Goal: Task Accomplishment & Management: Complete application form

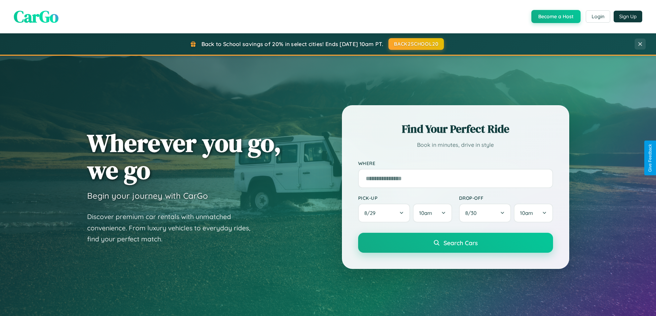
scroll to position [1325, 0]
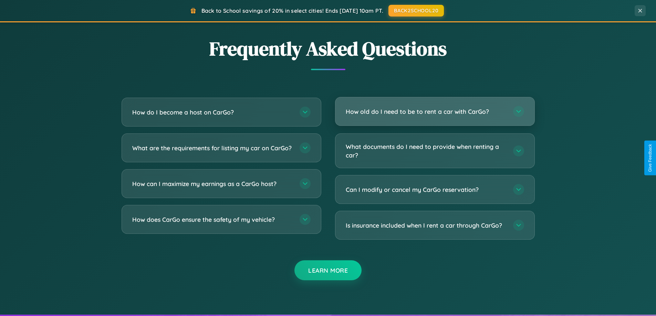
click at [435, 112] on h3 "How old do I need to be to rent a car with CarGo?" at bounding box center [426, 111] width 160 height 9
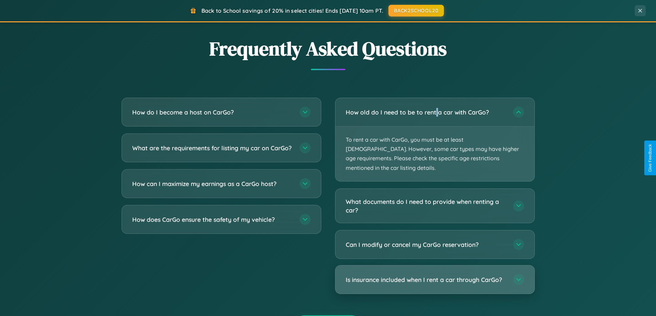
click at [435, 276] on h3 "Is insurance included when I rent a car through CarGo?" at bounding box center [426, 280] width 160 height 9
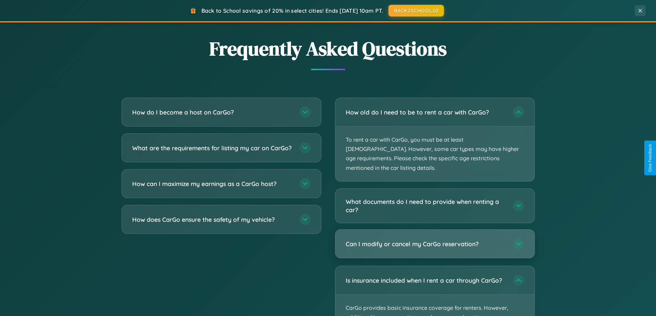
click at [435, 240] on h3 "Can I modify or cancel my CarGo reservation?" at bounding box center [426, 244] width 160 height 9
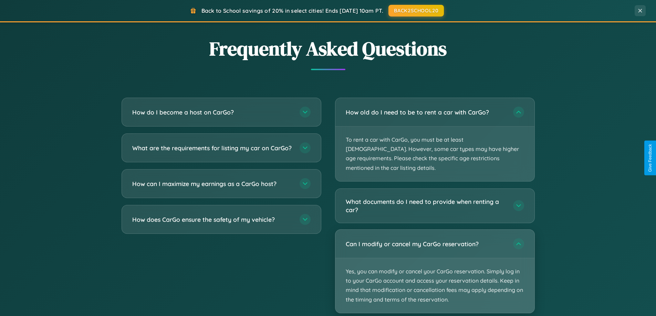
click at [435, 263] on p "Yes, you can modify or cancel your CarGo reservation. Simply log in to your Car…" at bounding box center [434, 286] width 199 height 55
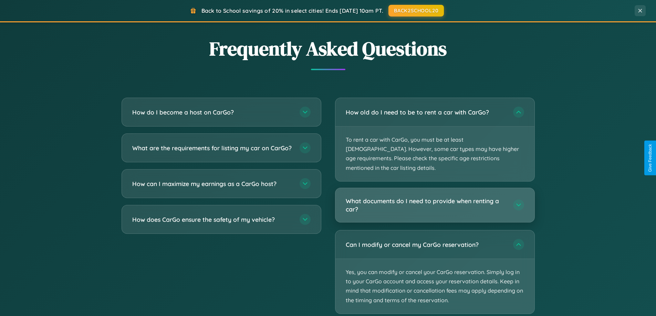
click at [435, 197] on h3 "What documents do I need to provide when renting a car?" at bounding box center [426, 205] width 160 height 17
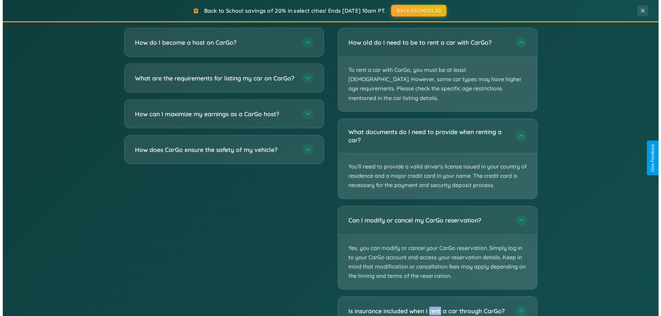
scroll to position [0, 0]
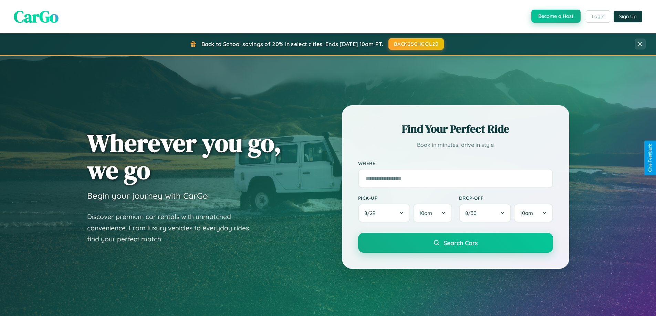
click at [555, 16] on button "Become a Host" at bounding box center [555, 16] width 49 height 13
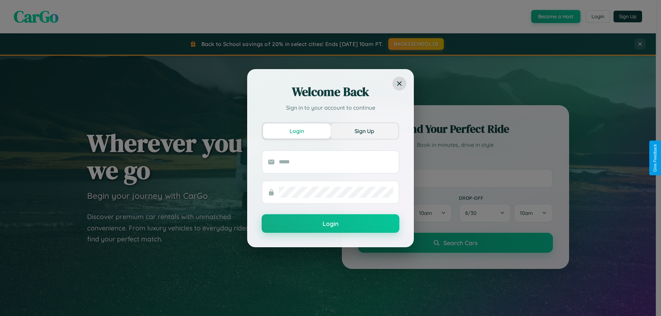
click at [364, 131] on button "Sign Up" at bounding box center [364, 131] width 67 height 15
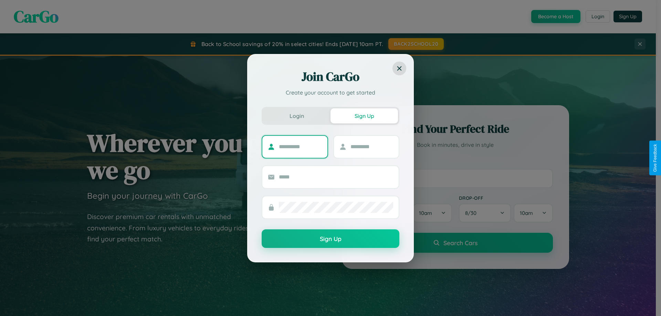
click at [300, 147] on input "text" at bounding box center [300, 147] width 43 height 11
type input "****"
click at [372, 147] on input "text" at bounding box center [372, 147] width 43 height 11
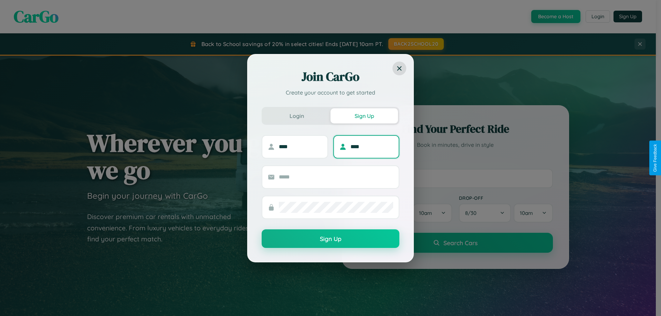
type input "****"
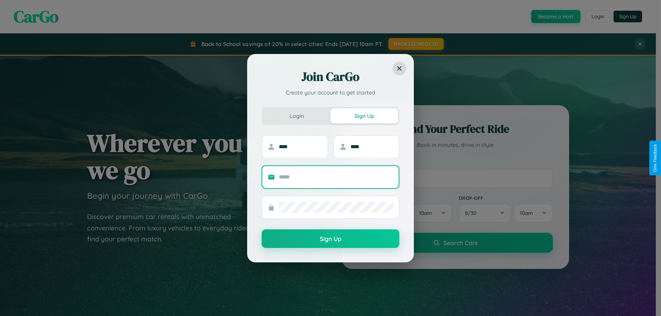
click at [336, 177] on input "text" at bounding box center [336, 177] width 114 height 11
type input "**********"
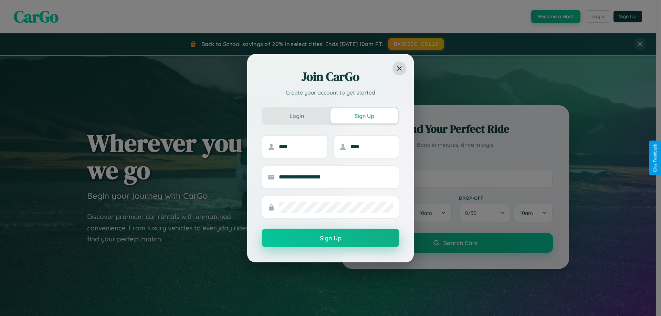
click at [331, 239] on button "Sign Up" at bounding box center [331, 238] width 138 height 19
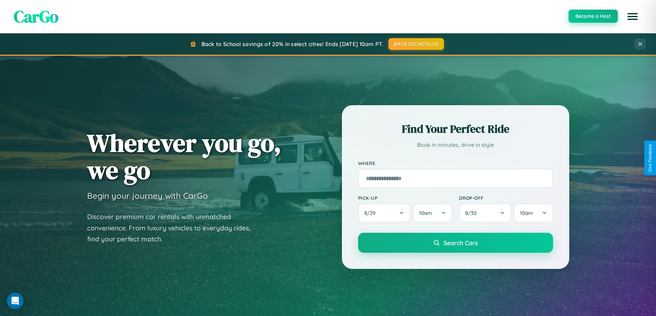
click at [593, 16] on button "Become a Host" at bounding box center [593, 16] width 49 height 13
